Goal: Task Accomplishment & Management: Manage account settings

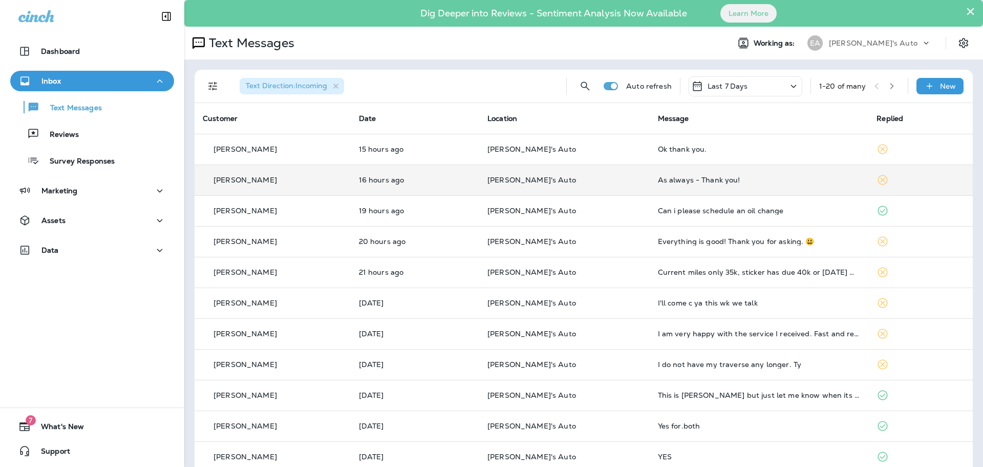
click at [310, 181] on div "[PERSON_NAME]" at bounding box center [273, 180] width 140 height 11
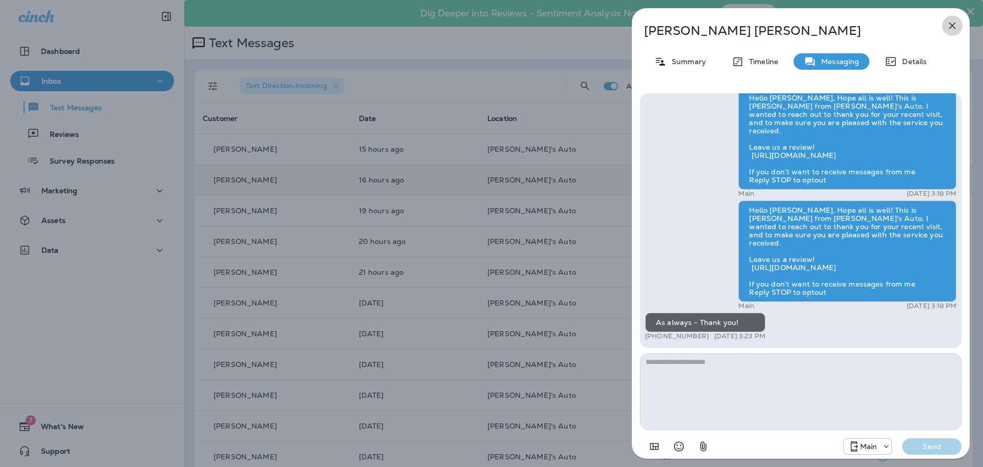
click at [951, 28] on icon "button" at bounding box center [953, 26] width 7 height 7
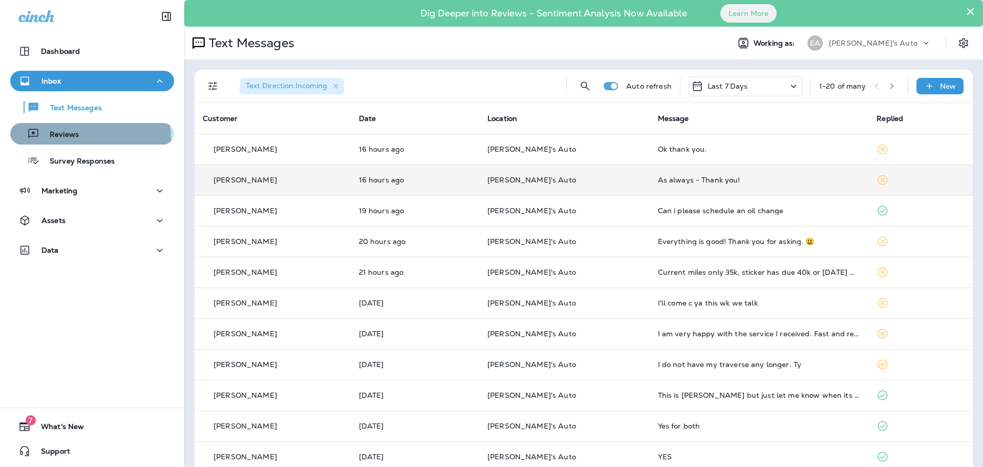
click at [53, 140] on div "Reviews" at bounding box center [46, 133] width 65 height 15
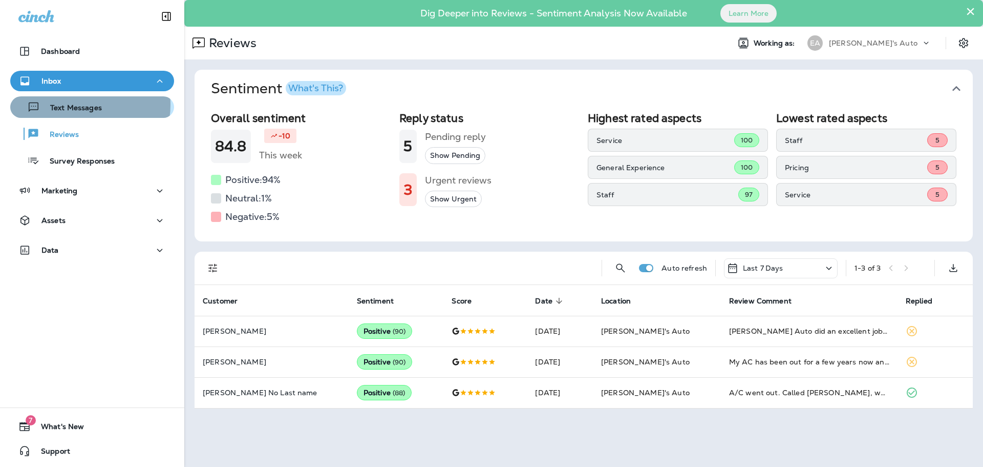
click at [75, 104] on p "Text Messages" at bounding box center [71, 108] width 62 height 10
